Goal: Browse casually

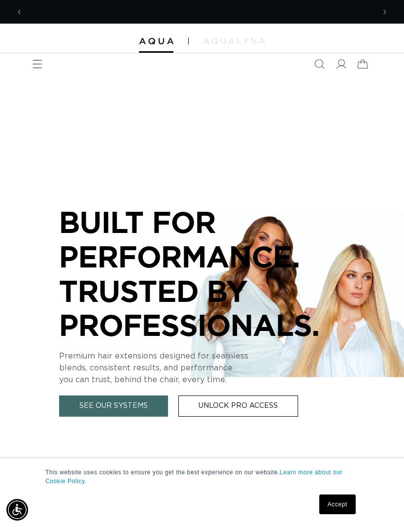
scroll to position [0, 352]
click at [58, 59] on header "FEATURED Last Chance SHOP BY SYSTEM Q Weft Hand Tied Weft Machine Weft Tape In …" at bounding box center [202, 64] width 404 height 22
click at [43, 61] on span "Menu" at bounding box center [38, 64] width 22 height 22
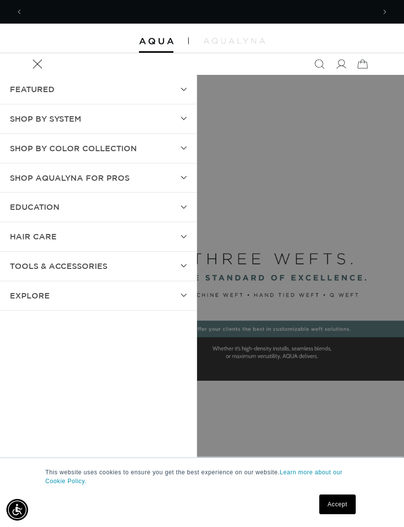
scroll to position [0, 0]
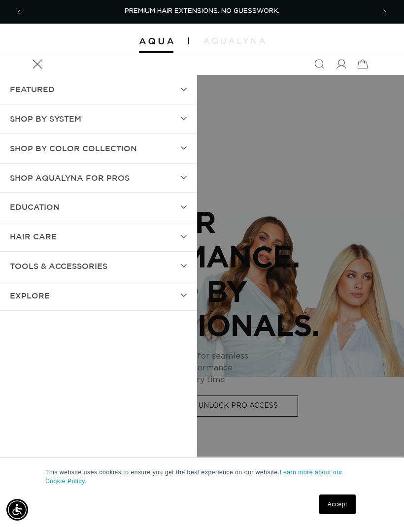
click at [183, 147] on icon at bounding box center [183, 148] width 5 height 2
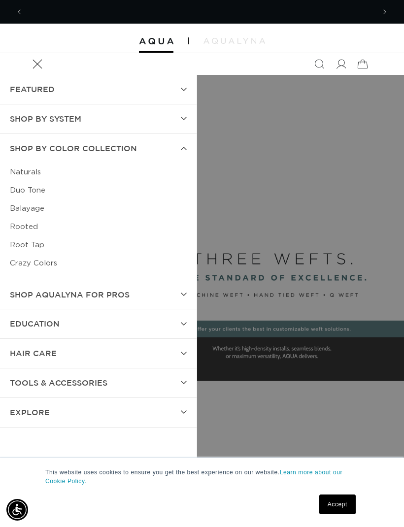
scroll to position [0, 703]
click at [36, 64] on icon "Menu" at bounding box center [37, 64] width 10 height 10
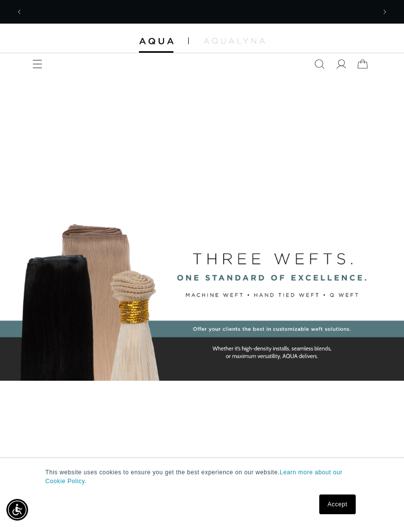
scroll to position [0, 0]
click at [23, 14] on span "Previous announcement" at bounding box center [19, 12] width 10 height 10
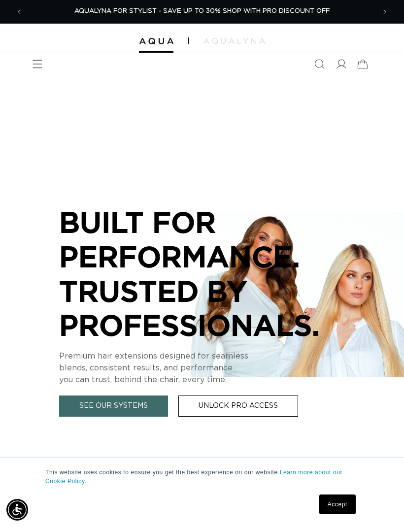
click at [235, 39] on img at bounding box center [234, 41] width 62 height 6
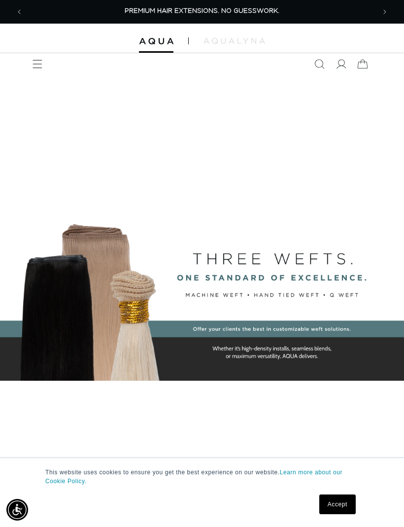
scroll to position [0, 703]
